Goal: Task Accomplishment & Management: Manage account settings

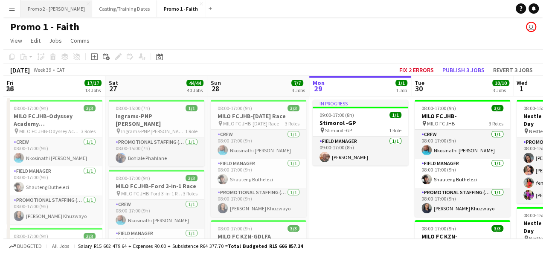
scroll to position [0, 204]
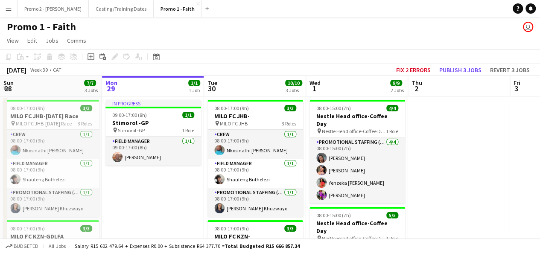
click at [9, 8] on app-icon "Menu" at bounding box center [8, 8] width 7 height 7
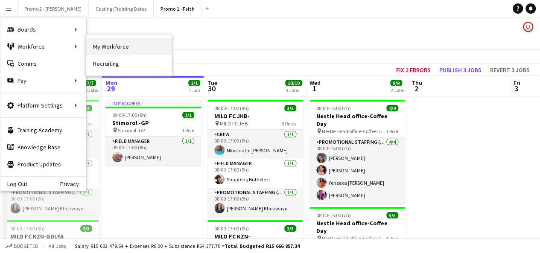
click at [113, 47] on link "My Workforce" at bounding box center [128, 46] width 85 height 17
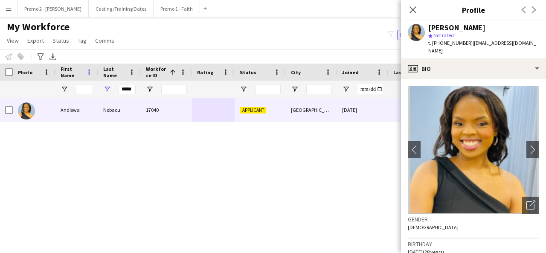
scroll to position [17, 0]
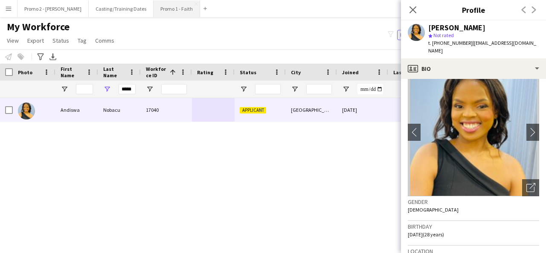
click at [154, 10] on button "Promo 1 - Faith Close" at bounding box center [177, 8] width 47 height 17
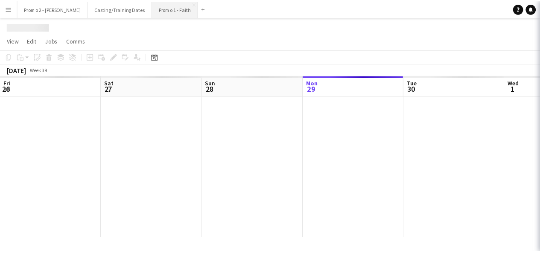
scroll to position [0, 204]
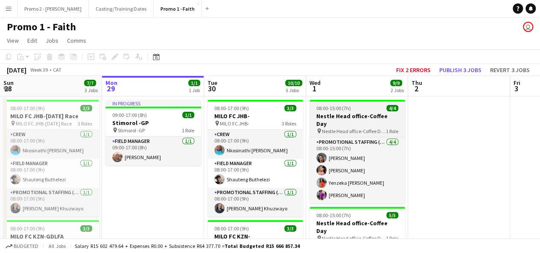
click at [348, 111] on app-job-card "08:00-15:00 (7h) 4/4 Nestle Head office-Coffee Day pin Nestle Head office-Coffe…" at bounding box center [357, 152] width 96 height 104
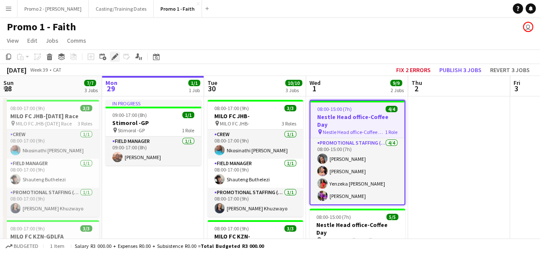
click at [114, 55] on icon "Edit" at bounding box center [114, 56] width 7 height 7
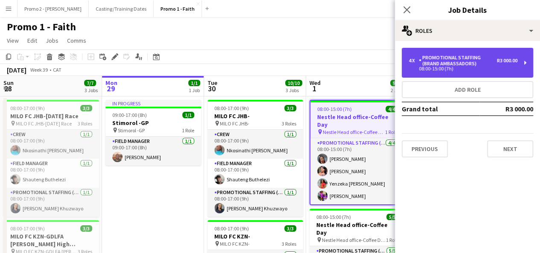
click at [453, 67] on div "08:00-15:00 (7h)" at bounding box center [462, 69] width 109 height 4
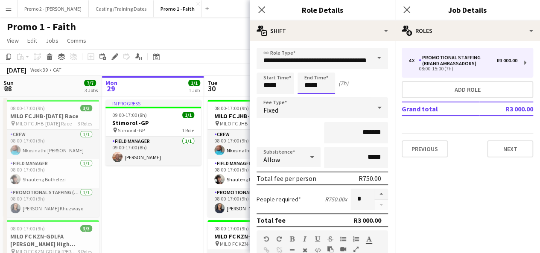
click at [309, 87] on input "*****" at bounding box center [316, 83] width 38 height 21
type input "*****"
click at [269, 87] on input "*****" at bounding box center [275, 83] width 38 height 21
type input "*****"
click at [217, 60] on app-toolbar "Copy Paste Paste Ctrl+V Paste with crew Ctrl+Shift+V Paste linked Job Delete Gr…" at bounding box center [270, 57] width 540 height 15
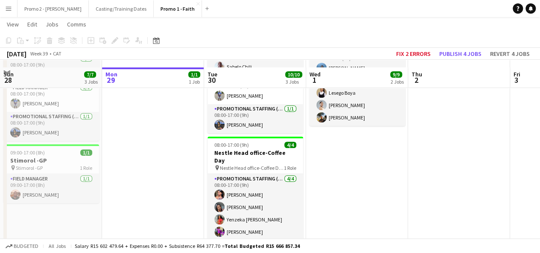
scroll to position [215, 0]
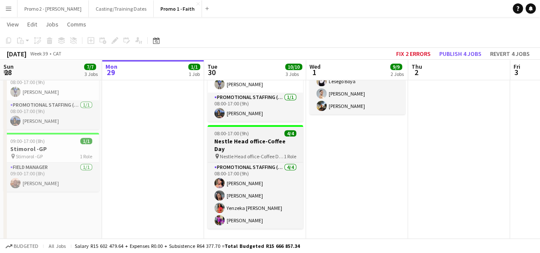
click at [230, 134] on span "08:00-17:00 (9h)" at bounding box center [231, 133] width 35 height 6
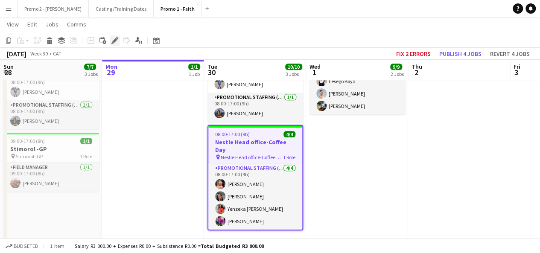
click at [115, 38] on icon "Edit" at bounding box center [114, 40] width 7 height 7
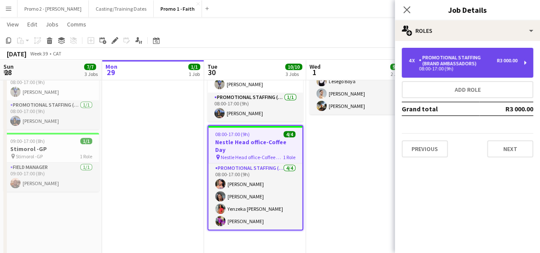
click at [477, 64] on div "Promotional Staffing (Brand Ambassadors)" at bounding box center [458, 61] width 78 height 12
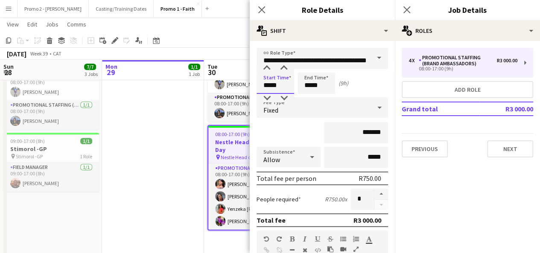
click at [269, 86] on input "*****" at bounding box center [275, 83] width 38 height 21
type input "*****"
click at [310, 84] on input "*****" at bounding box center [316, 83] width 38 height 21
type input "*****"
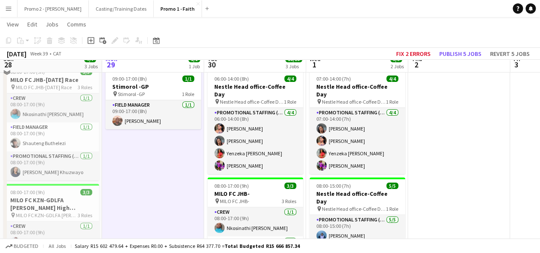
scroll to position [12, 0]
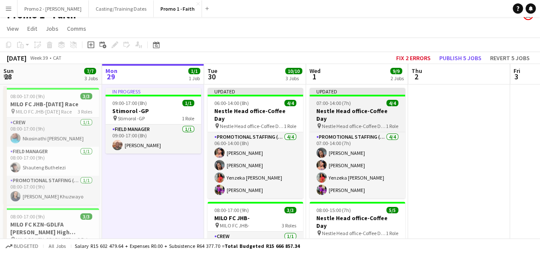
click at [342, 101] on span "07:00-14:00 (7h)" at bounding box center [333, 103] width 35 height 6
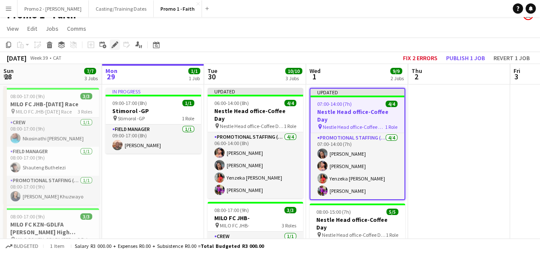
click at [119, 45] on div "Edit" at bounding box center [115, 45] width 10 height 10
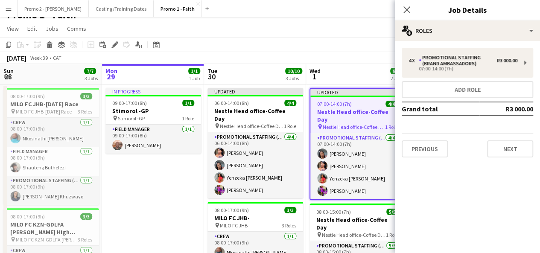
click at [335, 104] on span "07:00-14:00 (7h)" at bounding box center [334, 104] width 35 height 6
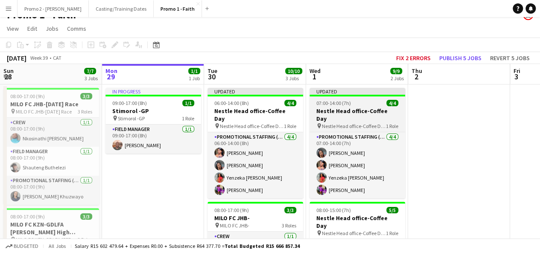
click at [361, 98] on app-job-card "Updated 07:00-14:00 (7h) 4/4 Nestle Head office-Coffee Day pin Nestle Head offi…" at bounding box center [357, 143] width 96 height 111
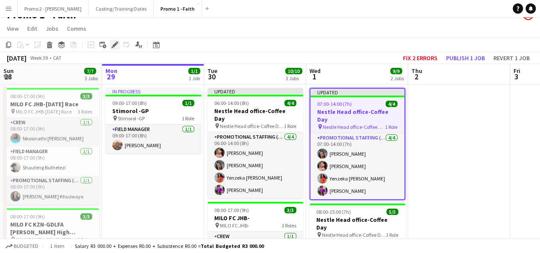
click at [116, 44] on icon at bounding box center [114, 45] width 5 height 5
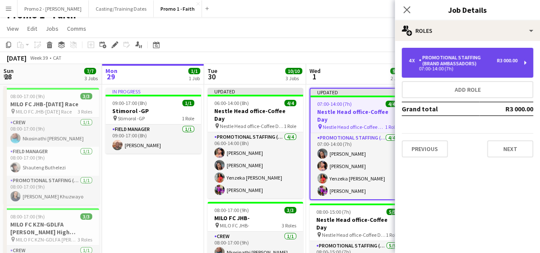
click at [453, 56] on div "Promotional Staffing (Brand Ambassadors)" at bounding box center [458, 61] width 78 height 12
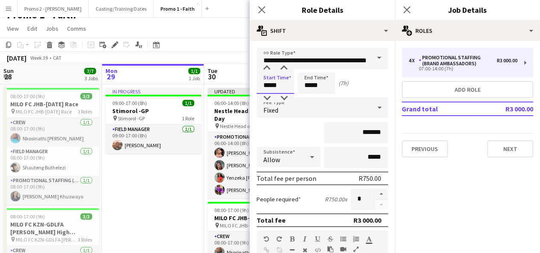
click at [268, 86] on input "*****" at bounding box center [275, 83] width 38 height 21
type input "*****"
click at [233, 53] on div "September 2025 Week 39 • CAT Fix 2 errors Publish 1 job Revert 1 job" at bounding box center [270, 58] width 540 height 12
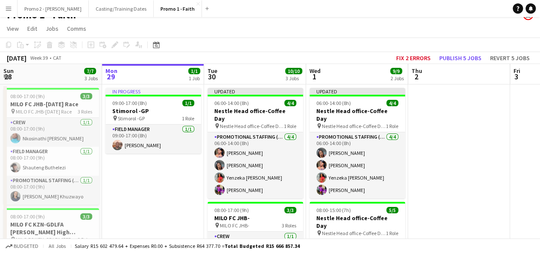
scroll to position [0, 0]
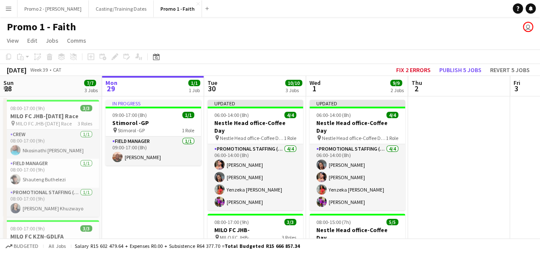
click at [525, 31] on app-user-avatar "user" at bounding box center [528, 27] width 10 height 10
click at [527, 28] on app-user-avatar "user" at bounding box center [528, 27] width 10 height 10
click at [37, 9] on button "Promo 2 - Mel Close" at bounding box center [52, 8] width 71 height 17
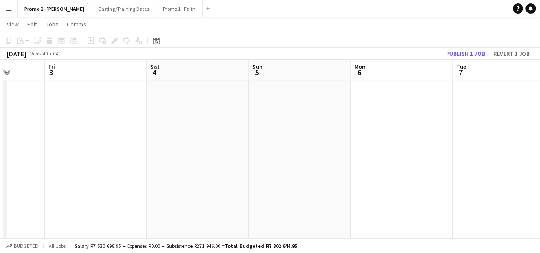
scroll to position [0, 316]
drag, startPoint x: 520, startPoint y: 121, endPoint x: 0, endPoint y: 112, distance: 519.8
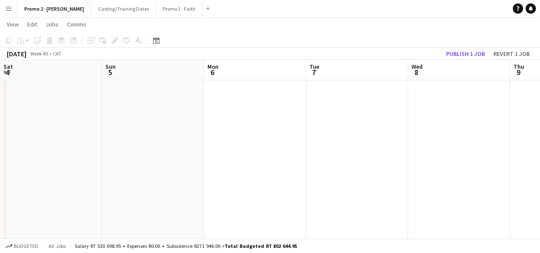
scroll to position [0, 242]
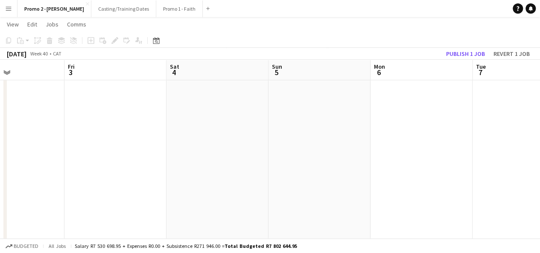
drag, startPoint x: 443, startPoint y: 134, endPoint x: 546, endPoint y: 114, distance: 104.7
drag, startPoint x: 135, startPoint y: 116, endPoint x: 214, endPoint y: 99, distance: 81.2
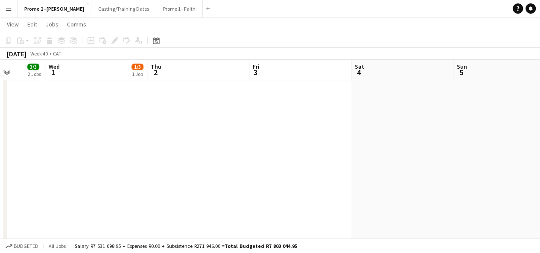
scroll to position [0, 261]
drag, startPoint x: 459, startPoint y: 104, endPoint x: 240, endPoint y: 97, distance: 219.0
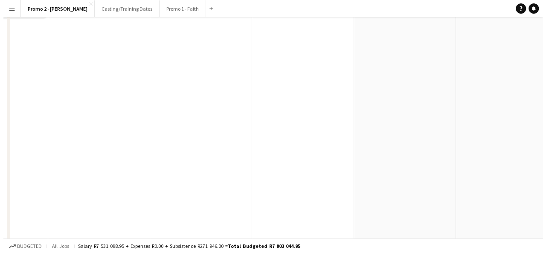
scroll to position [0, 0]
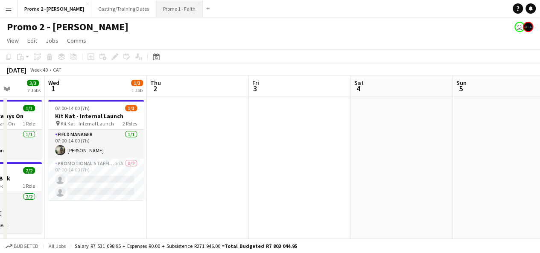
click at [156, 5] on button "Promo 1 - Faith Close" at bounding box center [179, 8] width 47 height 17
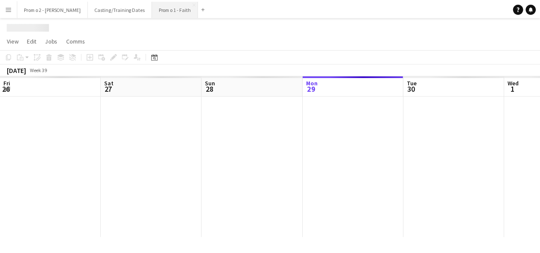
scroll to position [0, 204]
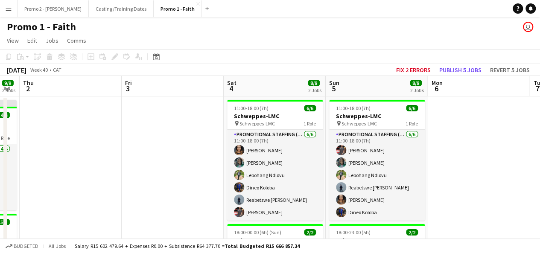
drag, startPoint x: 516, startPoint y: 116, endPoint x: 127, endPoint y: 113, distance: 389.6
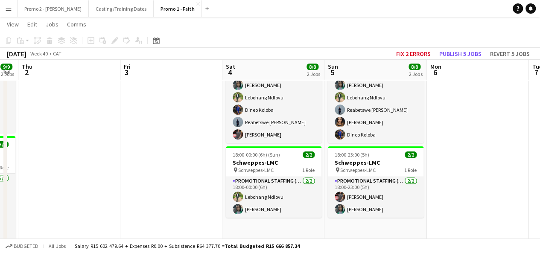
scroll to position [84, 0]
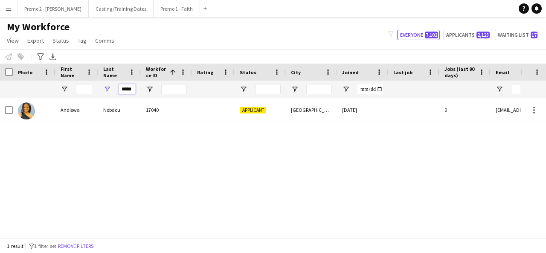
drag, startPoint x: 121, startPoint y: 92, endPoint x: 280, endPoint y: 58, distance: 162.6
click at [280, 58] on main "My Workforce View Views Default view Applicants New view Update view Delete vie…" at bounding box center [273, 129] width 546 height 224
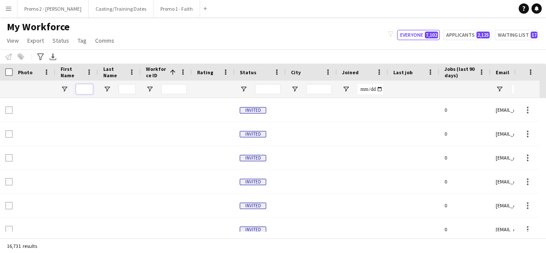
click at [85, 89] on input "First Name Filter Input" at bounding box center [84, 89] width 17 height 10
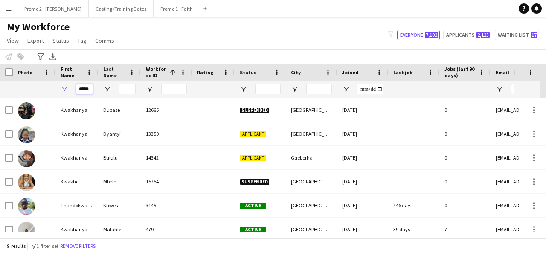
scroll to position [0, 3]
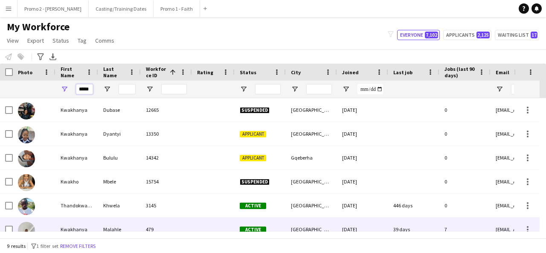
type input "*****"
click at [125, 223] on div "Malahle" at bounding box center [119, 229] width 43 height 23
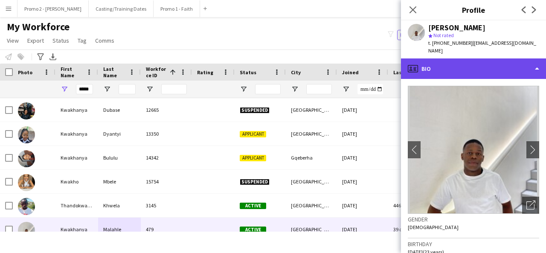
click at [463, 66] on div "profile Bio" at bounding box center [473, 68] width 145 height 20
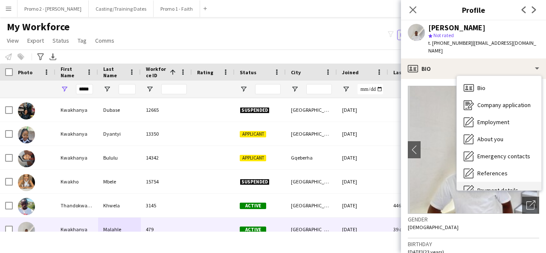
click at [483, 186] on span "Payment details" at bounding box center [498, 190] width 41 height 8
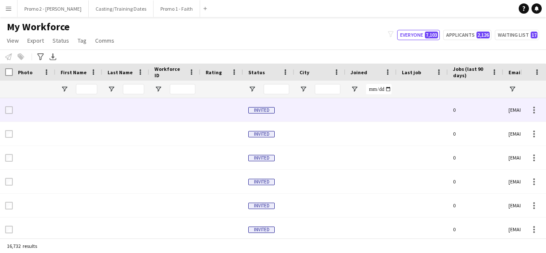
type input "*****"
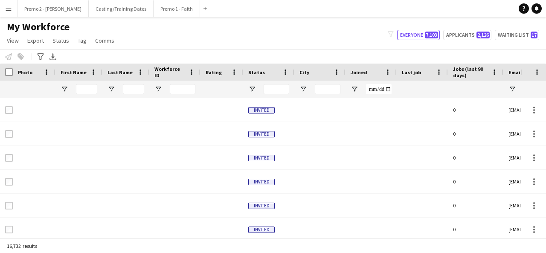
type input "*****"
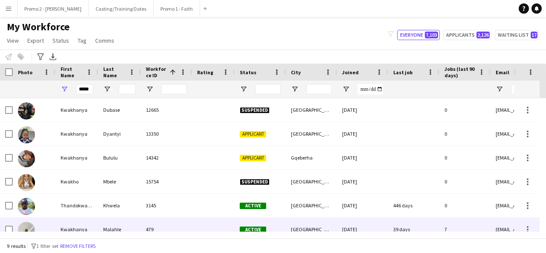
click at [132, 222] on div "Malahle" at bounding box center [119, 229] width 43 height 23
drag, startPoint x: 132, startPoint y: 222, endPoint x: 139, endPoint y: 218, distance: 7.3
click at [132, 222] on div "Malahle" at bounding box center [119, 229] width 43 height 23
click at [323, 219] on div "[GEOGRAPHIC_DATA]" at bounding box center [311, 229] width 51 height 23
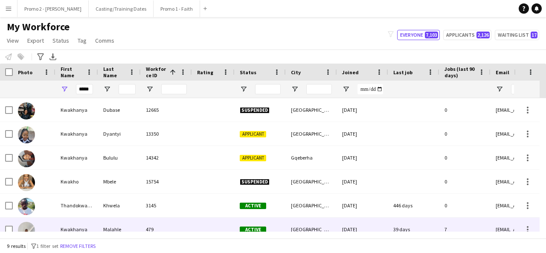
click at [300, 230] on div "[GEOGRAPHIC_DATA]" at bounding box center [311, 229] width 51 height 23
click at [317, 218] on div "[GEOGRAPHIC_DATA]" at bounding box center [311, 229] width 51 height 23
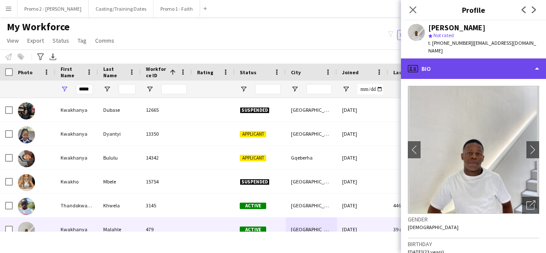
click at [438, 58] on div "profile Bio" at bounding box center [473, 68] width 145 height 20
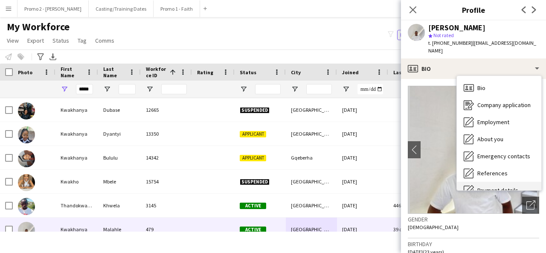
click at [485, 182] on div "Payment details Payment details" at bounding box center [499, 190] width 84 height 17
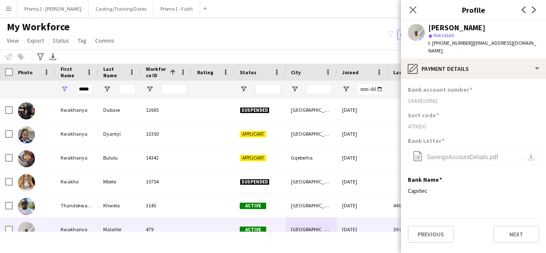
click at [448, 97] on div "1643810942" at bounding box center [473, 101] width 131 height 8
click at [329, 38] on div "My Workforce View Views Default view Applicants New view Update view Delete vie…" at bounding box center [273, 34] width 546 height 29
